Goal: Information Seeking & Learning: Learn about a topic

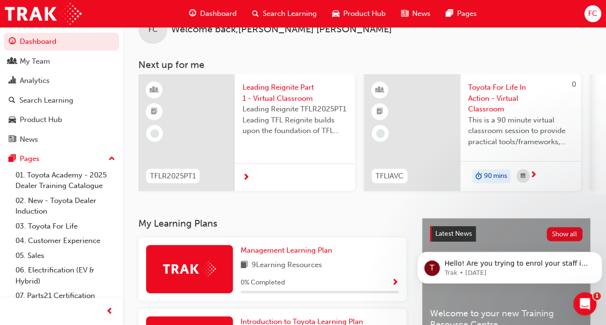
scroll to position [28, 0]
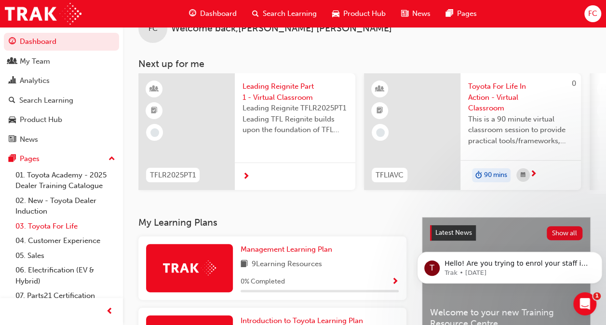
click at [64, 222] on link "03. Toyota For Life" at bounding box center [65, 226] width 107 height 15
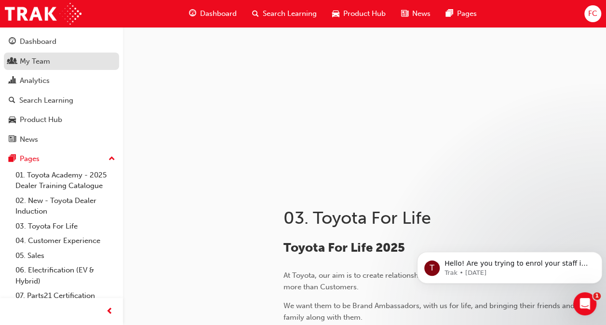
click at [73, 62] on div "My Team" at bounding box center [62, 61] width 106 height 12
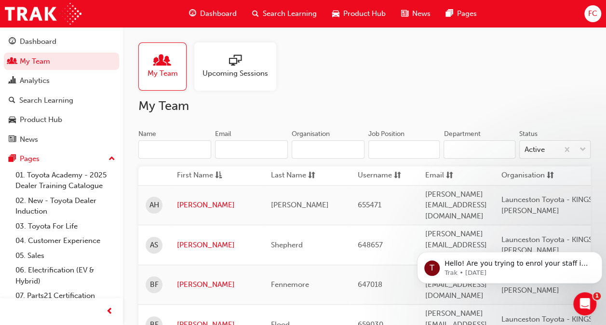
click at [193, 153] on input "Name" at bounding box center [174, 149] width 73 height 18
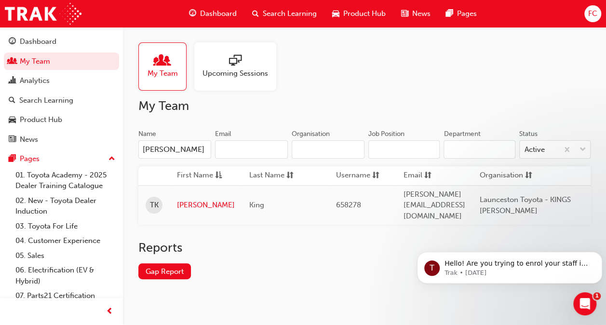
type input "[PERSON_NAME]"
click at [169, 266] on link "Gap Report" at bounding box center [164, 271] width 53 height 16
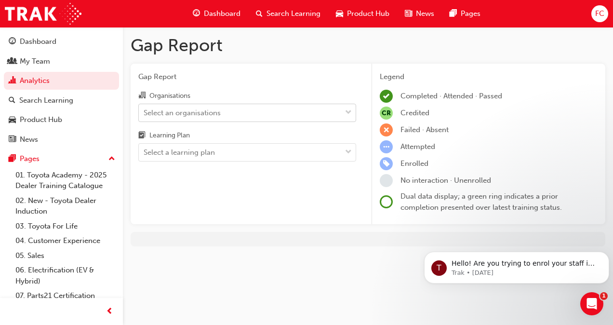
click at [347, 110] on span "down-icon" at bounding box center [348, 112] width 7 height 13
click at [145, 110] on input "Organisations Select an organisations" at bounding box center [144, 112] width 1 height 8
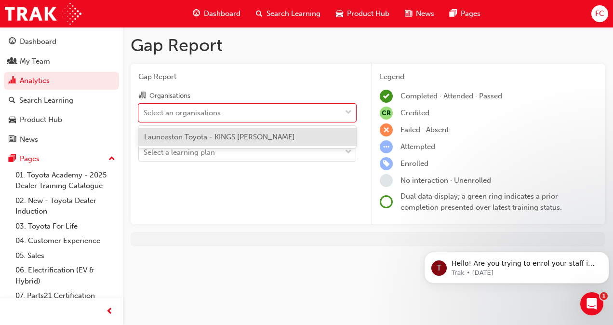
click at [232, 135] on span "Launceston Toyota - KINGS [PERSON_NAME]" at bounding box center [219, 136] width 151 height 9
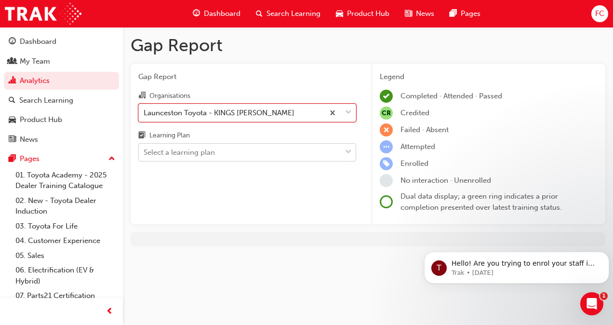
click at [349, 151] on span "down-icon" at bounding box center [348, 152] width 7 height 13
click at [145, 151] on input "Learning Plan Select a learning plan" at bounding box center [144, 152] width 1 height 8
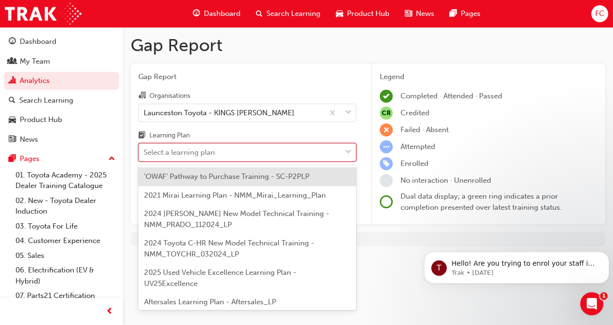
click at [160, 152] on div "Select a learning plan" at bounding box center [179, 152] width 71 height 11
click at [145, 152] on input "Learning Plan option 'OWAF' Pathway to Purchase Training - SC-P2PLP focused, 1 …" at bounding box center [144, 152] width 1 height 8
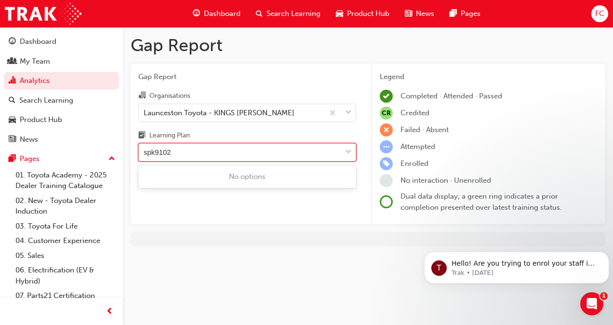
type input "spk9102"
drag, startPoint x: 174, startPoint y: 148, endPoint x: 118, endPoint y: 165, distance: 59.3
click at [118, 165] on div "Dashboard My Team Analytics Search Learning Product Hub News Pages Pages 01. To…" at bounding box center [306, 162] width 613 height 325
click at [348, 150] on span "down-icon" at bounding box center [348, 152] width 7 height 13
click at [145, 150] on input "Learning Plan 0 results available. Select is focused ,type to refine list, pres…" at bounding box center [144, 152] width 1 height 8
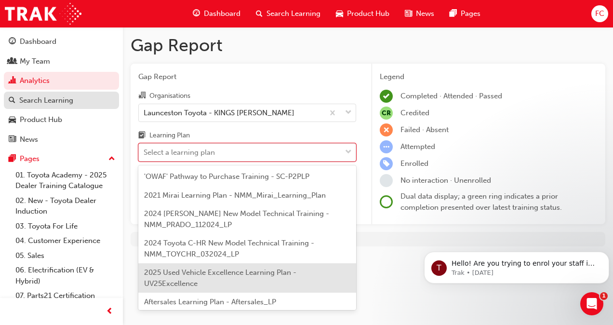
click at [69, 97] on div "Search Learning" at bounding box center [46, 100] width 54 height 11
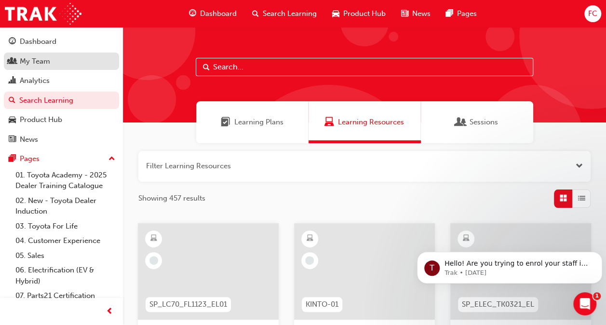
click at [55, 62] on div "My Team" at bounding box center [62, 61] width 106 height 12
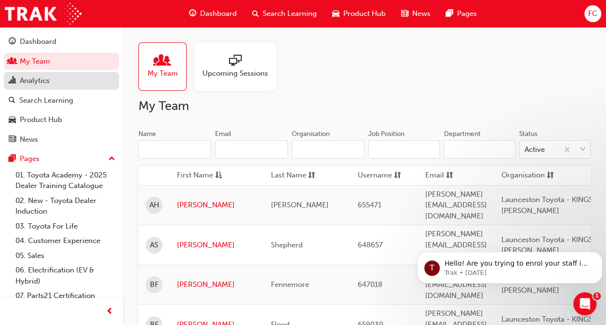
click at [53, 78] on div "Analytics" at bounding box center [62, 81] width 106 height 12
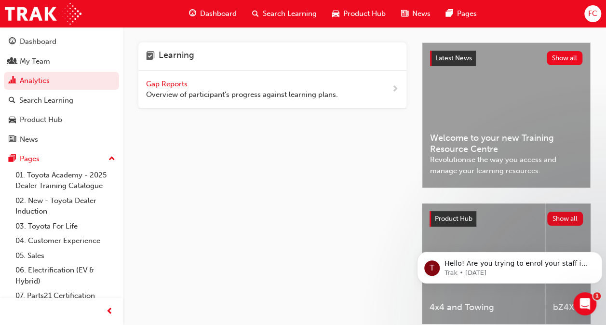
click at [394, 87] on span "next-icon" at bounding box center [394, 89] width 7 height 12
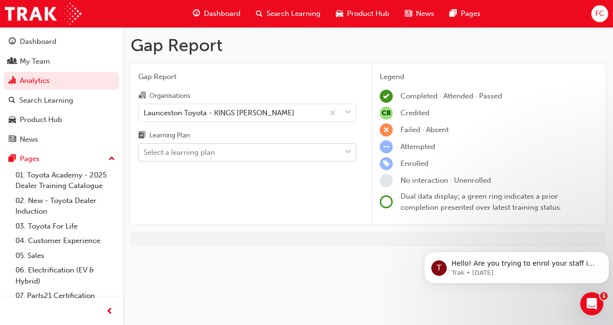
click at [349, 150] on span "down-icon" at bounding box center [348, 152] width 7 height 13
click at [145, 150] on input "Learning Plan Select a learning plan" at bounding box center [144, 152] width 1 height 8
click at [287, 11] on span "Search Learning" at bounding box center [293, 13] width 54 height 11
